Goal: Task Accomplishment & Management: Use online tool/utility

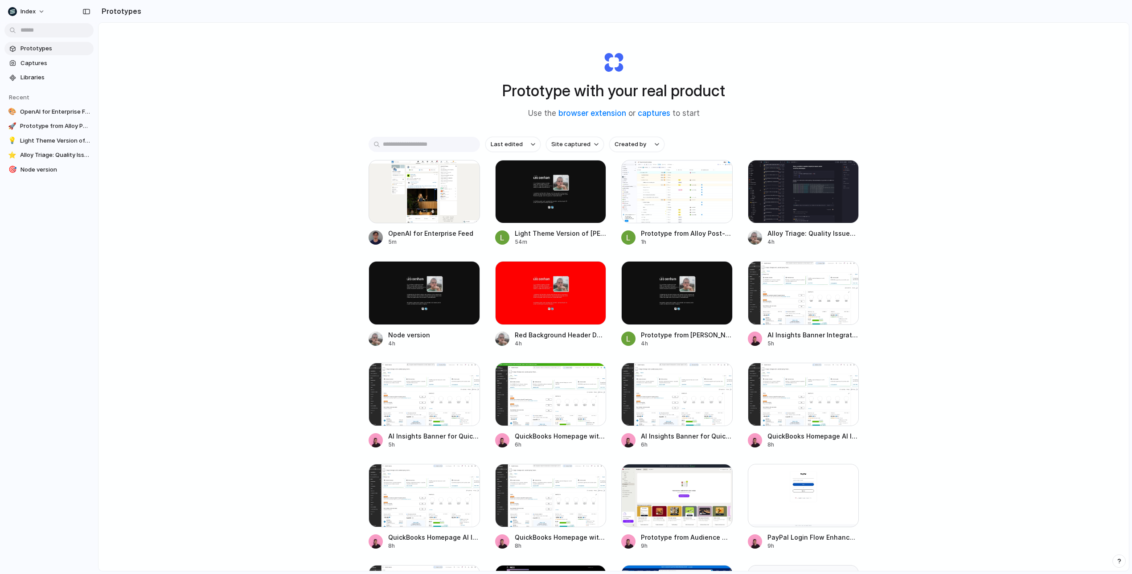
click at [983, 158] on div "Prototype with your real product Use the browser extension or captures to start…" at bounding box center [613, 320] width 1030 height 595
click at [545, 193] on div at bounding box center [550, 191] width 111 height 63
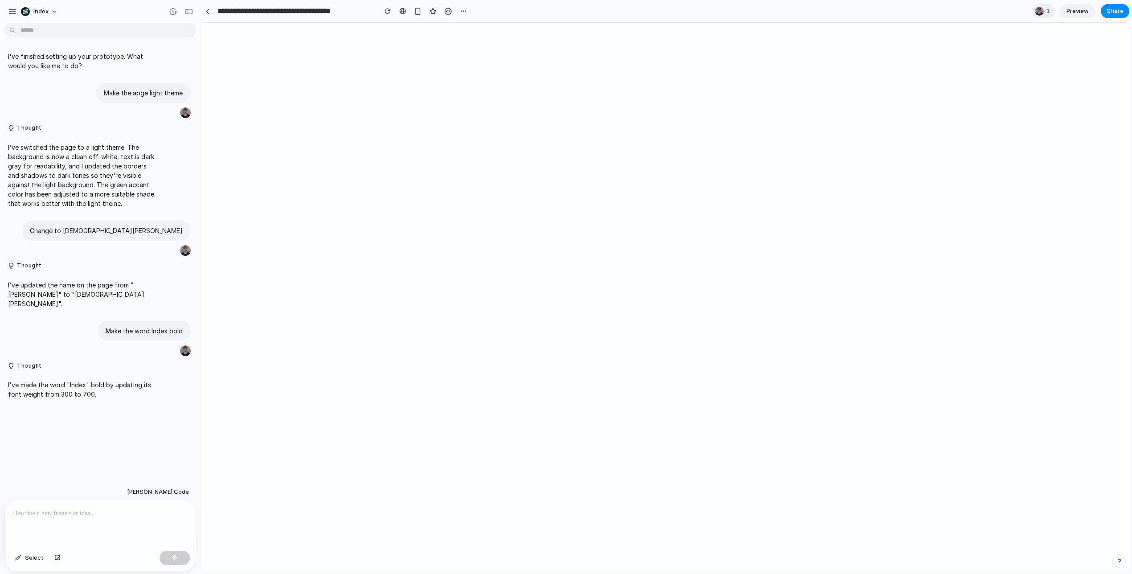
click at [772, 18] on section "**********" at bounding box center [665, 11] width 929 height 22
click at [566, 287] on div at bounding box center [566, 287] width 0 height 0
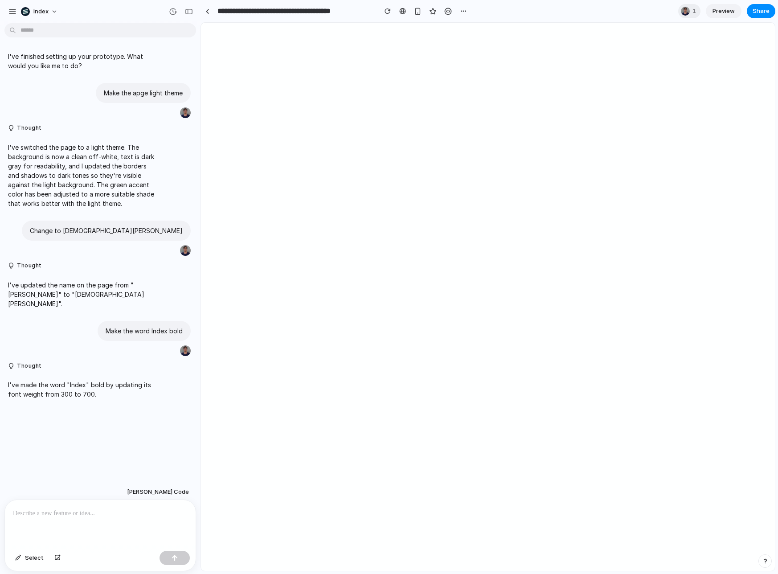
click at [389, 287] on div at bounding box center [389, 287] width 0 height 0
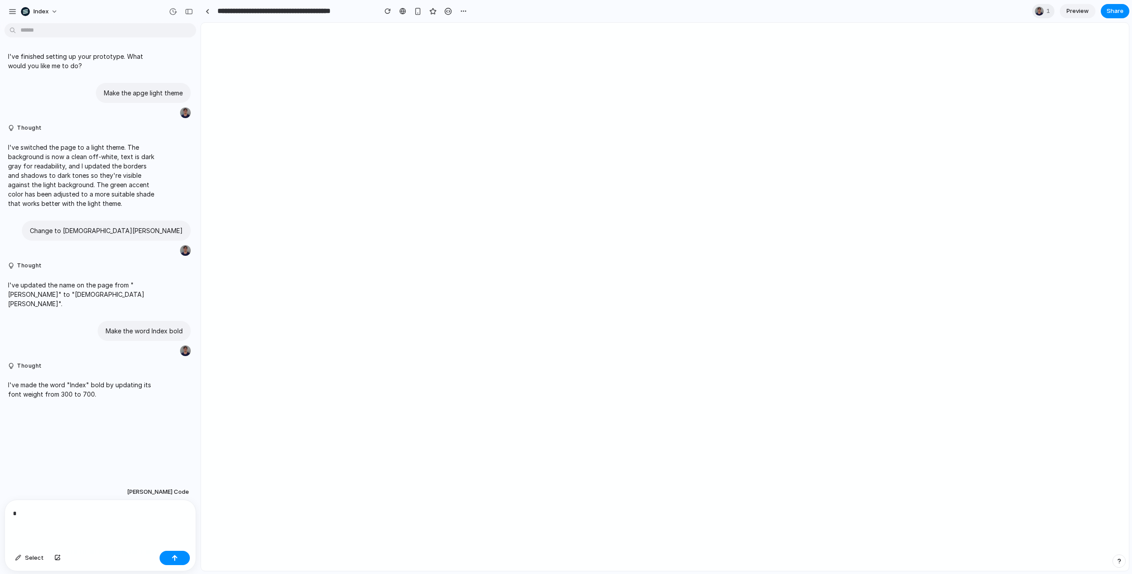
click at [566, 287] on div at bounding box center [566, 287] width 0 height 0
